Goal: Task Accomplishment & Management: Complete application form

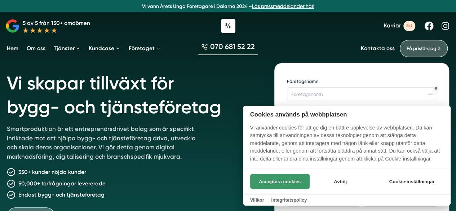
click at [268, 176] on button "Acceptera cookies" at bounding box center [280, 181] width 60 height 15
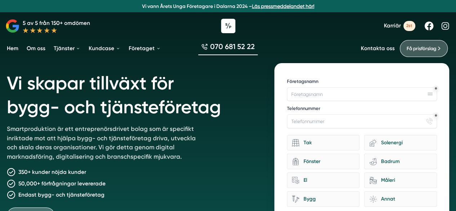
click at [390, 25] on span "Karriär" at bounding box center [392, 25] width 17 height 7
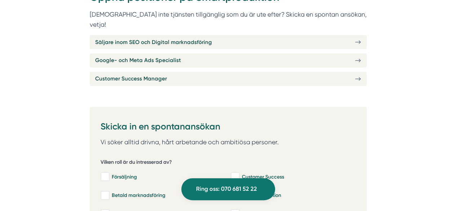
scroll to position [289, 0]
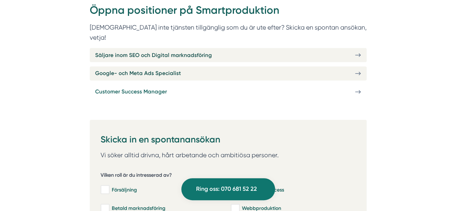
click at [239, 85] on link "Customer Success Manager" at bounding box center [228, 92] width 277 height 14
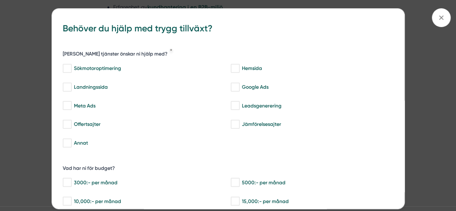
scroll to position [686, 0]
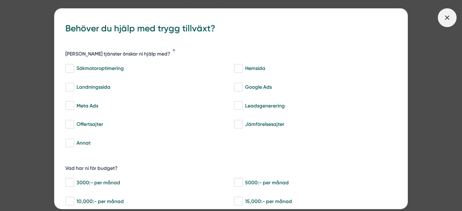
click at [455, 20] on span at bounding box center [447, 17] width 19 height 19
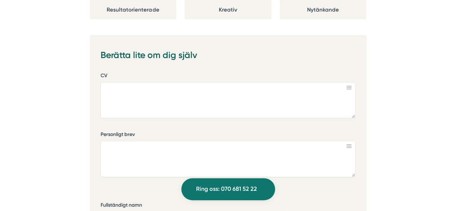
scroll to position [1155, 0]
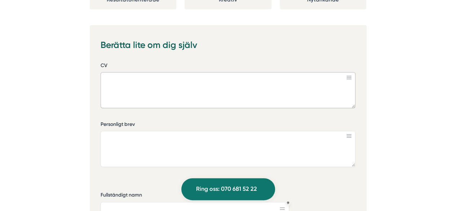
click at [248, 72] on textarea "CV" at bounding box center [228, 90] width 255 height 36
click at [348, 76] on icon at bounding box center [349, 78] width 5 height 4
click at [263, 72] on textarea "CV" at bounding box center [228, 90] width 255 height 36
type textarea "Nuvarande roll på Pinevision AB som account executive."
drag, startPoint x: 263, startPoint y: 56, endPoint x: 100, endPoint y: 63, distance: 163.6
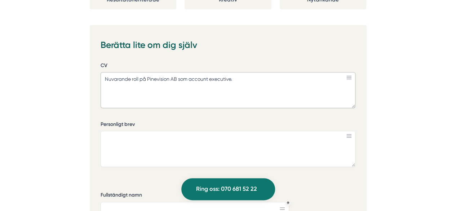
click at [100, 63] on div "987ee254-e67c-4ba7-aa61-abaa0d044935 Berätta lite om dig själv CV Nuvarande rol…" at bounding box center [228, 195] width 277 height 341
paste textarea "At Pinevision, I work as an Account Executive, combining the roles of sales rep…"
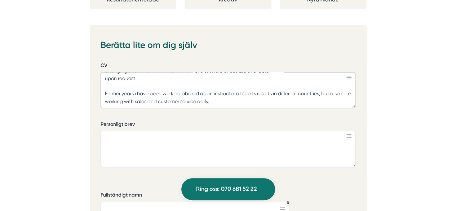
scroll to position [103, 0]
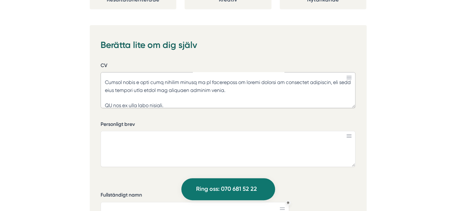
type textarea "Lo Ipsumdolor, S amet co ad Elitsed Doeiusmod, temporinc utl etdol ma aliqu eni…"
click at [280, 131] on textarea "Personligt brev" at bounding box center [228, 149] width 255 height 36
paste textarea "Lo ipsu do Sita Conse Adipisci, e seddoeiu tem incididuntut labore etd ma aliqu…"
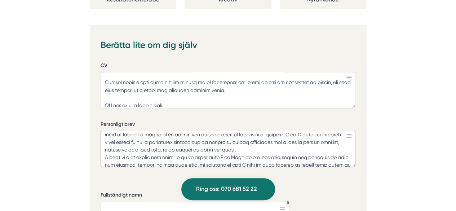
scroll to position [97, 0]
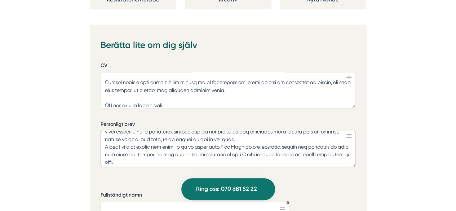
click at [102, 131] on textarea "Personligt brev" at bounding box center [228, 149] width 255 height 36
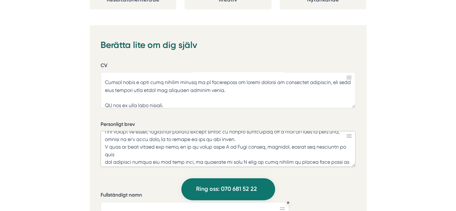
scroll to position [90, 0]
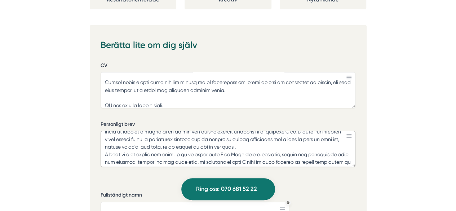
click at [104, 135] on textarea "Personligt brev" at bounding box center [228, 149] width 255 height 36
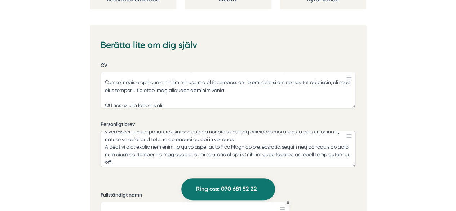
click at [180, 140] on textarea "Personligt brev" at bounding box center [228, 149] width 255 height 36
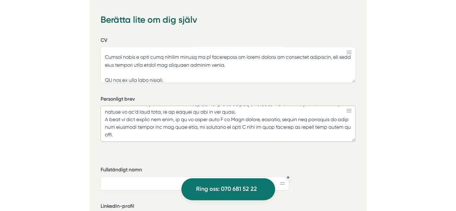
scroll to position [1191, 0]
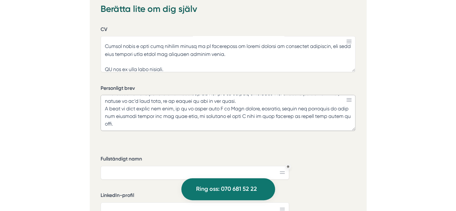
click at [104, 102] on textarea "Personligt brev" at bounding box center [228, 113] width 255 height 36
click at [103, 104] on textarea "Personligt brev" at bounding box center [228, 113] width 255 height 36
click at [105, 104] on textarea "Personligt brev" at bounding box center [228, 113] width 255 height 36
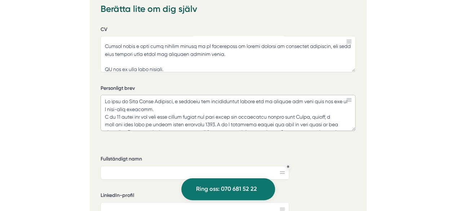
click at [103, 95] on textarea "Personligt brev" at bounding box center [228, 113] width 255 height 36
click at [108, 100] on textarea "Personligt brev" at bounding box center [228, 113] width 255 height 36
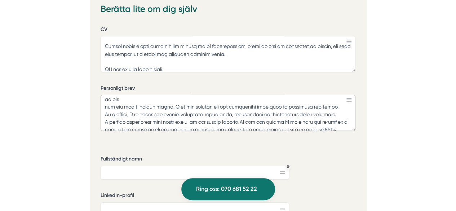
scroll to position [4, 0]
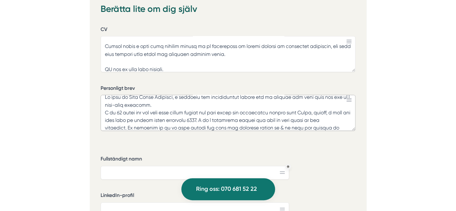
click at [120, 101] on textarea "Personligt brev" at bounding box center [228, 113] width 255 height 36
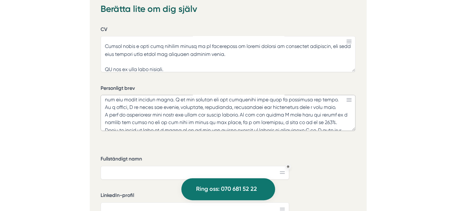
scroll to position [12, 0]
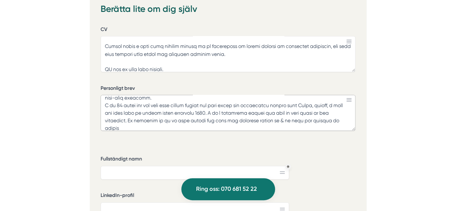
click at [124, 101] on textarea "Personligt brev" at bounding box center [228, 113] width 255 height 36
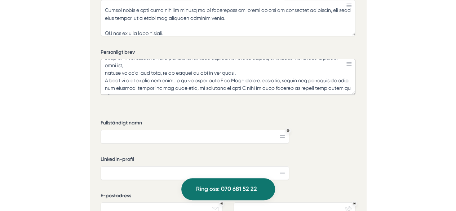
scroll to position [1263, 0]
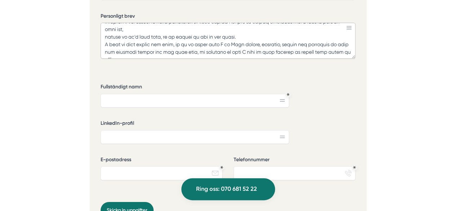
type textarea "Lo ipsu do Sita Conse Adipisci, e seddoeiu tem incididuntut labore etd ma aliqu…"
click at [130, 94] on input "Fullständigt namn" at bounding box center [195, 101] width 189 height 14
type input "[PERSON_NAME]"
click at [123, 130] on input "LinkedIn-profil" at bounding box center [195, 137] width 189 height 14
paste input "[URL][DOMAIN_NAME]"
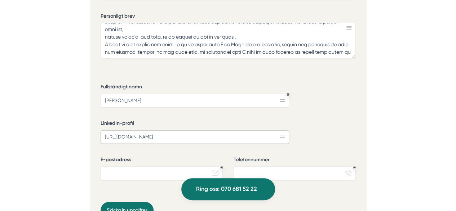
type input "[URL][DOMAIN_NAME]"
click at [347, 111] on div "Fullständigt namn [PERSON_NAME] LinkedIn-profil [URL][DOMAIN_NAME] E-postadress…" at bounding box center [228, 142] width 255 height 122
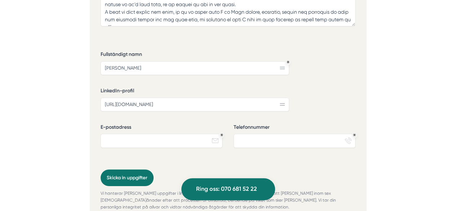
scroll to position [1299, 0]
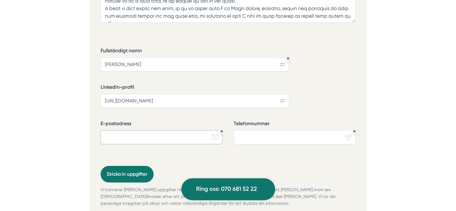
click at [184, 130] on input "E-postadress" at bounding box center [162, 137] width 122 height 14
type input "[PERSON_NAME][EMAIL_ADDRESS][DOMAIN_NAME]"
type input "0728416421"
click at [227, 137] on div "Fullständigt namn [PERSON_NAME] LinkedIn-profil [URL][DOMAIN_NAME] E-postadress…" at bounding box center [228, 106] width 255 height 122
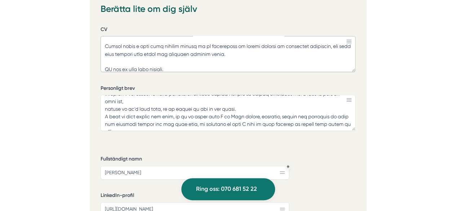
scroll to position [107, 0]
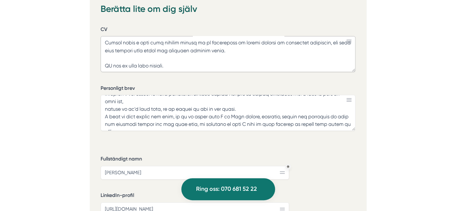
click at [227, 45] on textarea "CV" at bounding box center [228, 54] width 255 height 36
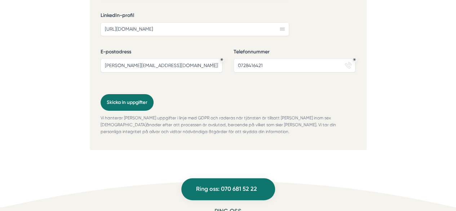
scroll to position [1335, 0]
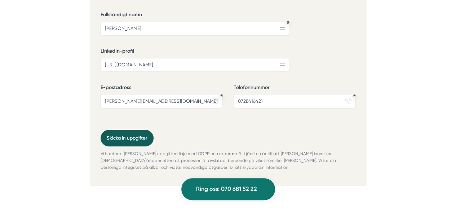
type textarea "Lo Ipsumdolor, S amet co ad Elitsed Doeiusmod, temporinc utl etdol ma aliqu eni…"
click at [141, 130] on button "Skicka in uppgifter" at bounding box center [127, 138] width 53 height 16
